Goal: Information Seeking & Learning: Check status

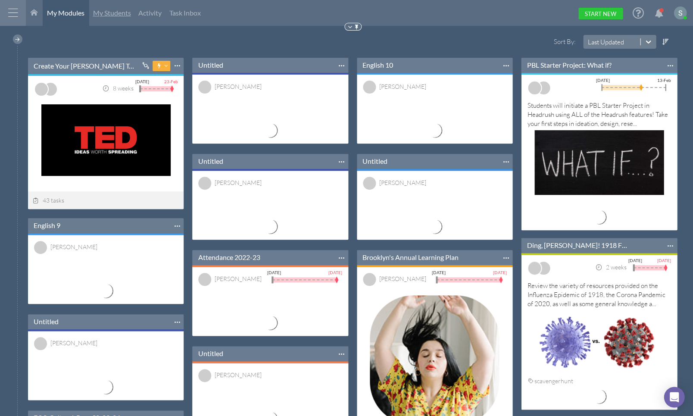
click at [106, 11] on span "My Students" at bounding box center [112, 13] width 38 height 8
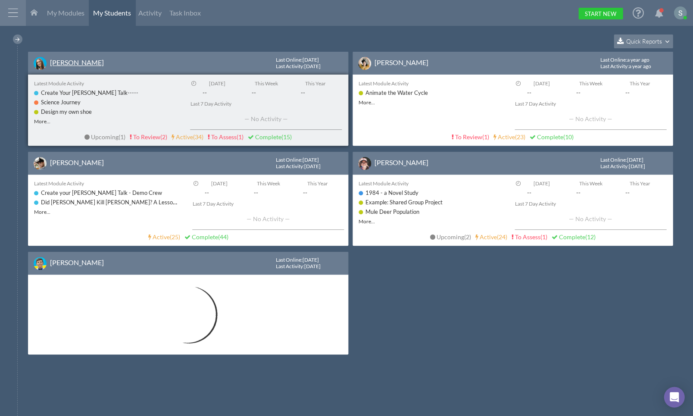
click at [53, 62] on link "[PERSON_NAME]" at bounding box center [77, 62] width 54 height 8
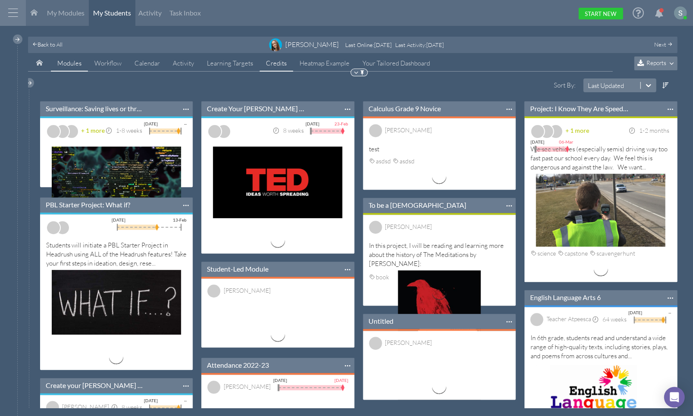
click at [270, 63] on link "Credits" at bounding box center [276, 63] width 34 height 16
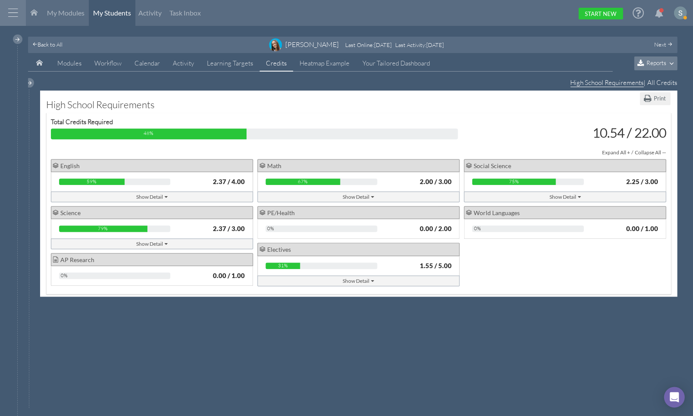
click at [562, 194] on div "Show Detail" at bounding box center [564, 196] width 31 height 9
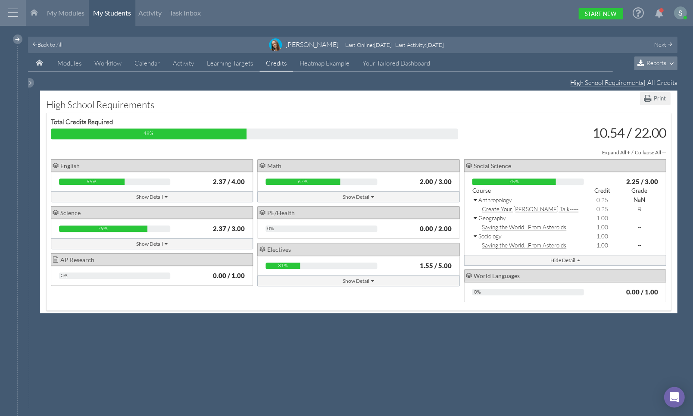
click at [360, 196] on div "Show Detail" at bounding box center [357, 196] width 31 height 9
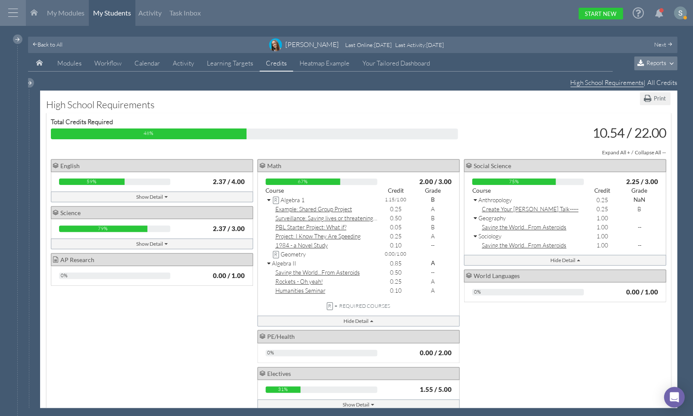
click at [268, 198] on icon at bounding box center [269, 200] width 5 height 6
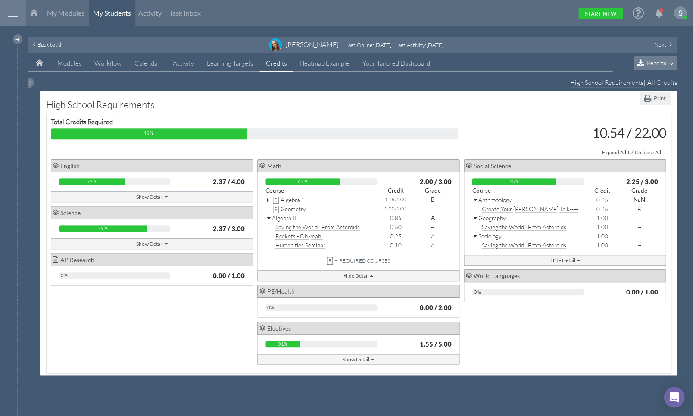
click at [267, 215] on icon at bounding box center [269, 218] width 5 height 6
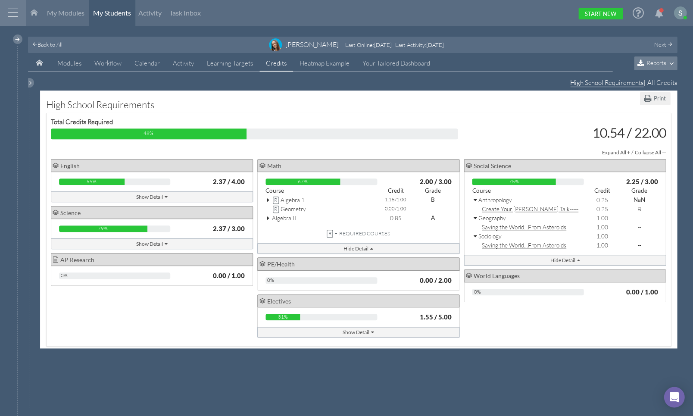
click at [476, 199] on icon at bounding box center [475, 200] width 5 height 6
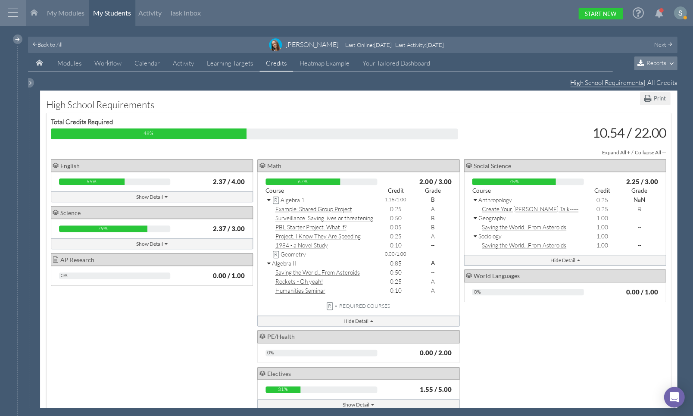
click at [15, 9] on div at bounding box center [13, 13] width 26 height 26
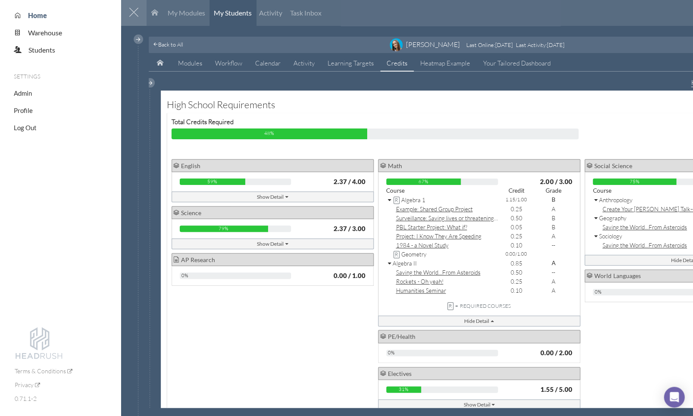
click at [140, 8] on div at bounding box center [134, 13] width 26 height 26
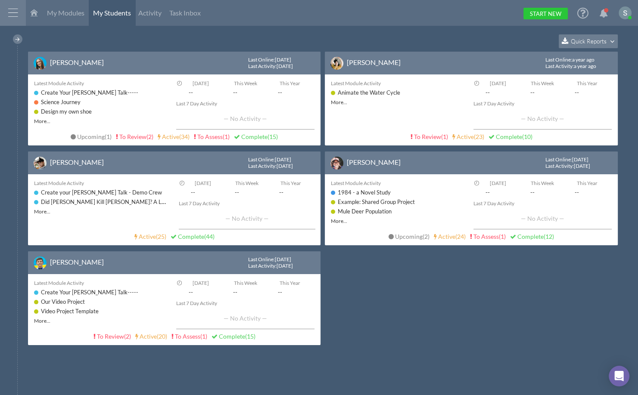
click at [34, 14] on icon at bounding box center [34, 12] width 7 height 7
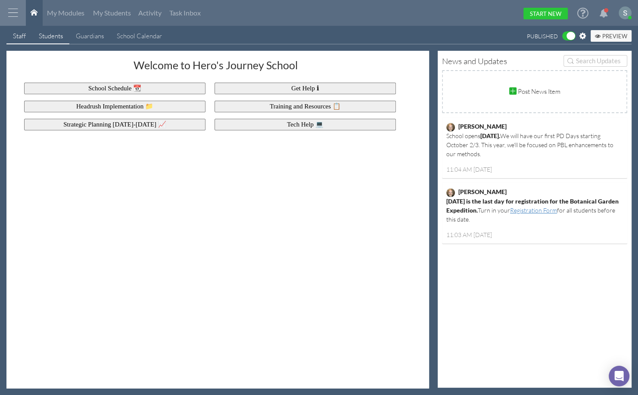
click at [53, 37] on div "Students" at bounding box center [51, 35] width 24 height 9
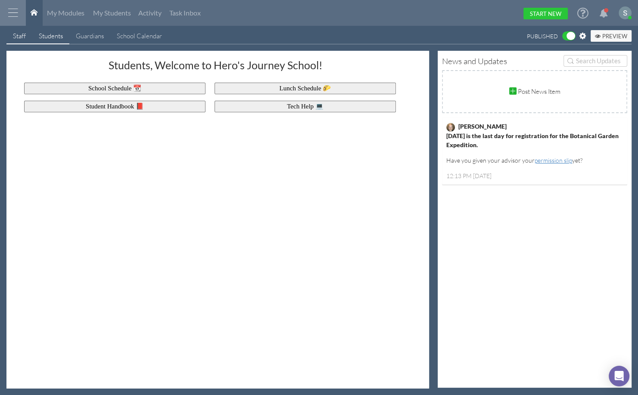
click at [16, 37] on div "Staff" at bounding box center [19, 35] width 13 height 9
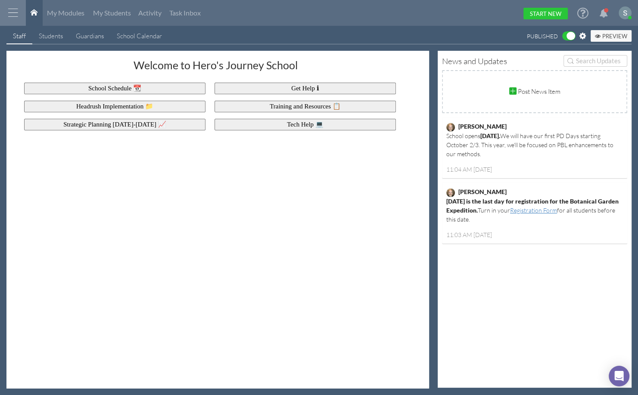
click at [583, 35] on icon at bounding box center [582, 36] width 6 height 8
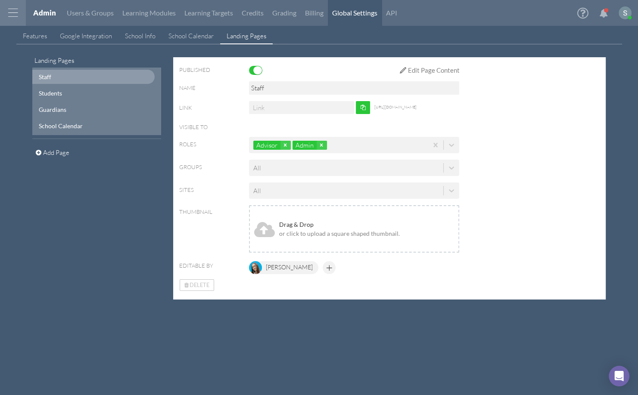
click at [346, 145] on div "Advisor Admin" at bounding box center [338, 145] width 179 height 14
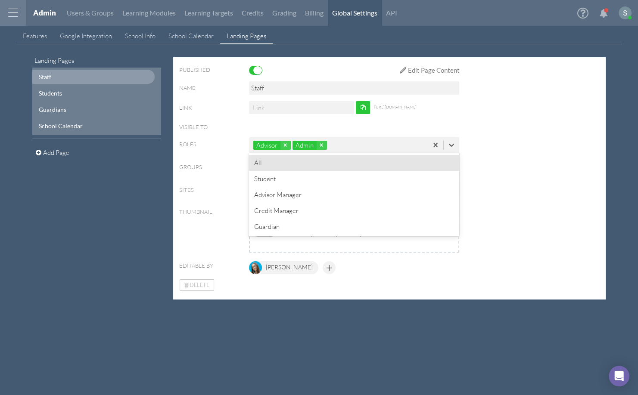
click at [210, 144] on label "Roles" at bounding box center [214, 147] width 70 height 12
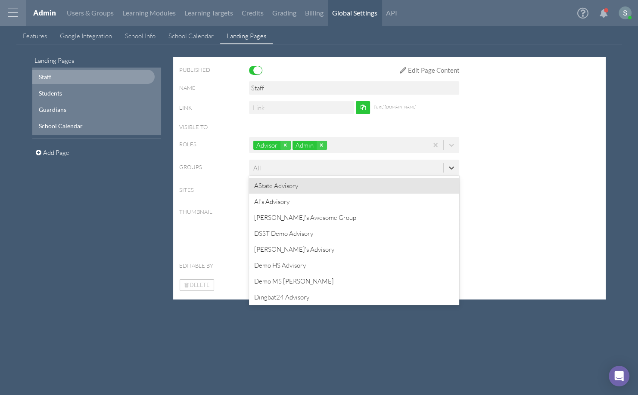
click at [326, 167] on div "All" at bounding box center [346, 168] width 194 height 14
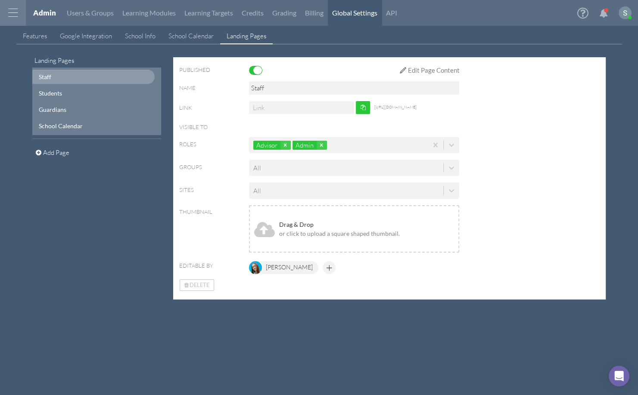
click at [215, 156] on div "Roles Advisor Admin" at bounding box center [389, 148] width 421 height 23
click at [443, 68] on div "Edit Page Content" at bounding box center [433, 70] width 52 height 9
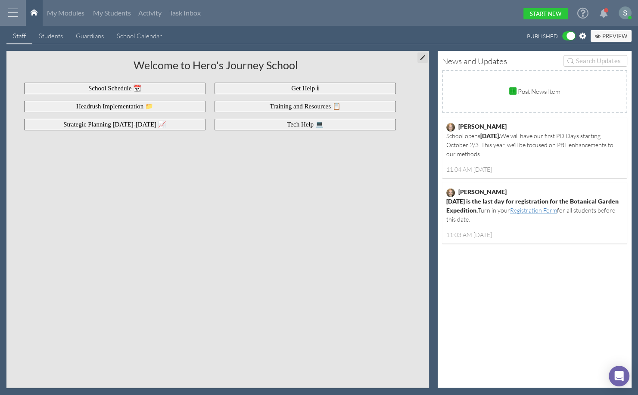
click at [414, 57] on div "Welcome to Hero's Journey School School Schedule 📆 Headrush Implementation 📁 St…" at bounding box center [221, 222] width 416 height 331
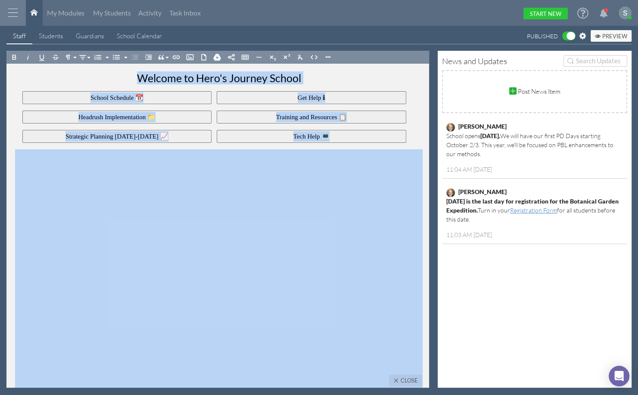
click at [432, 215] on div "Welcome to Hero's Journey School School Schedule 📆 Headrush Implementation 📁 St…" at bounding box center [220, 226] width 429 height 324
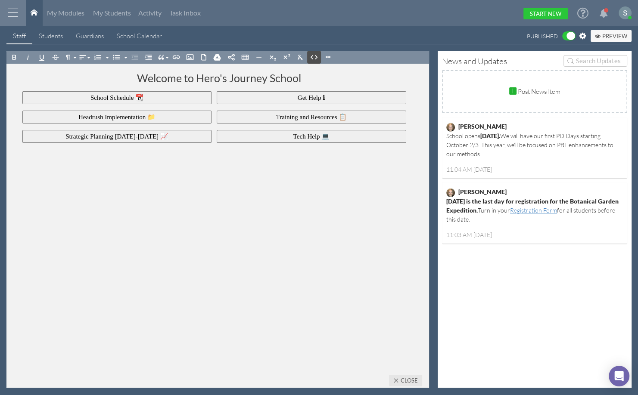
click at [317, 55] on icon "button" at bounding box center [314, 57] width 9 height 9
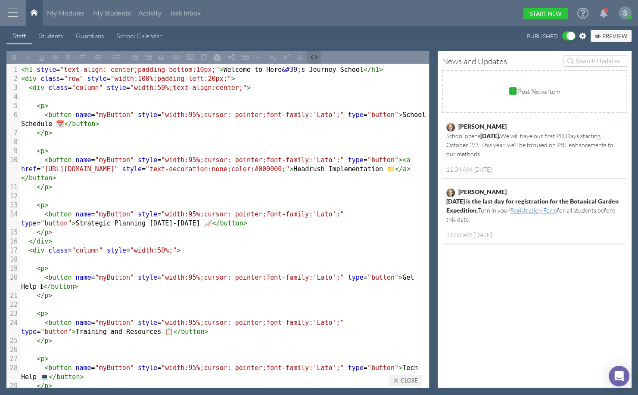
scroll to position [31, 0]
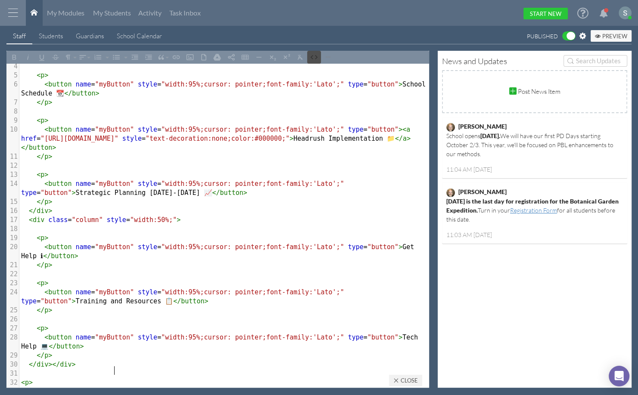
click at [317, 55] on icon "button" at bounding box center [314, 57] width 9 height 9
